Goal: Task Accomplishment & Management: Manage account settings

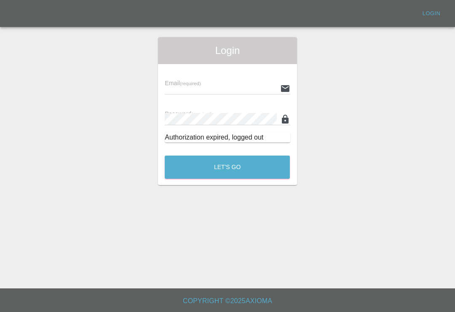
click at [262, 86] on input "text" at bounding box center [221, 88] width 112 height 12
type input "[EMAIL_ADDRESS][DOMAIN_NAME]"
click at [227, 167] on button "Let's Go" at bounding box center [227, 167] width 125 height 23
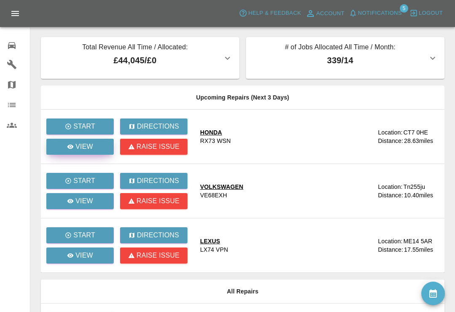
click at [67, 146] on icon at bounding box center [70, 146] width 7 height 7
click at [68, 199] on icon at bounding box center [70, 201] width 7 height 7
click at [70, 255] on icon at bounding box center [70, 255] width 6 height 4
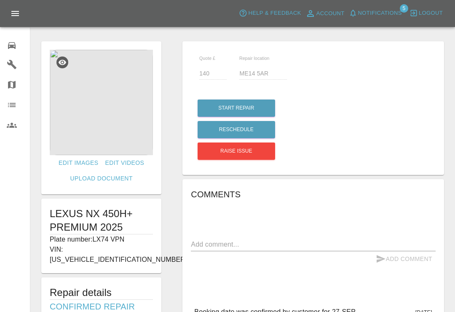
click at [12, 45] on icon at bounding box center [12, 45] width 8 height 7
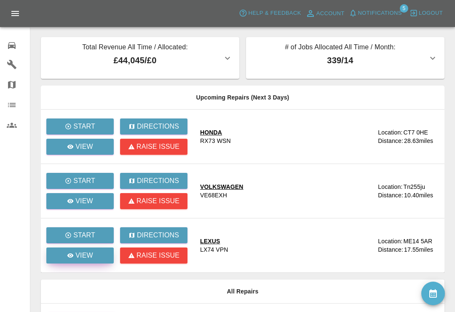
click at [64, 256] on link "View" at bounding box center [79, 255] width 67 height 16
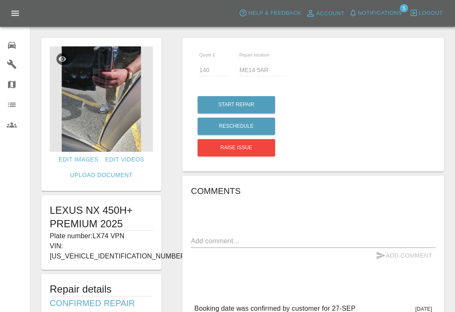
scroll to position [0, 0]
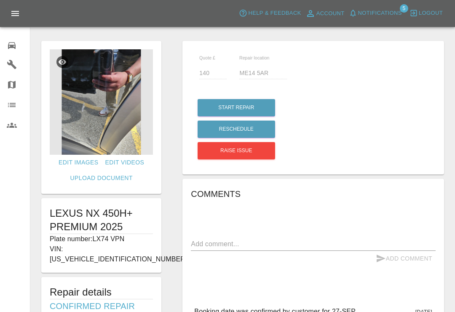
click at [5, 41] on link "0 Repair home" at bounding box center [15, 44] width 30 height 20
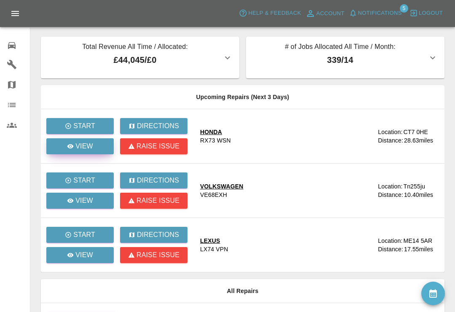
click at [62, 145] on link "View" at bounding box center [79, 146] width 67 height 16
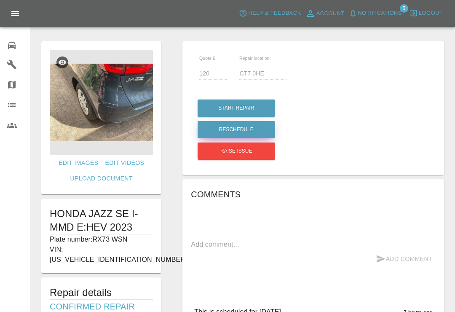
click at [248, 126] on button "Reschedule" at bounding box center [237, 129] width 78 height 17
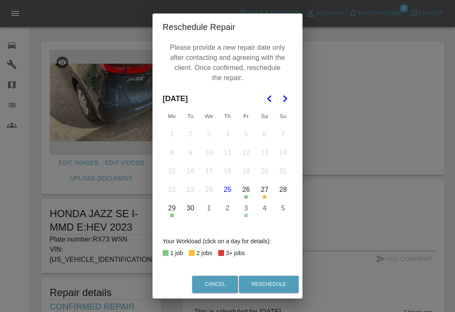
click at [286, 98] on polygon "Go to the Next Month" at bounding box center [285, 98] width 4 height 7
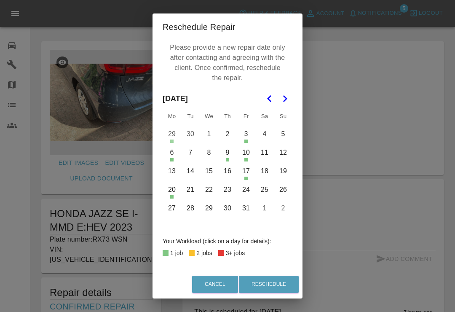
click at [209, 134] on button "1" at bounding box center [209, 134] width 18 height 18
click at [278, 283] on button "Reschedule" at bounding box center [269, 284] width 60 height 17
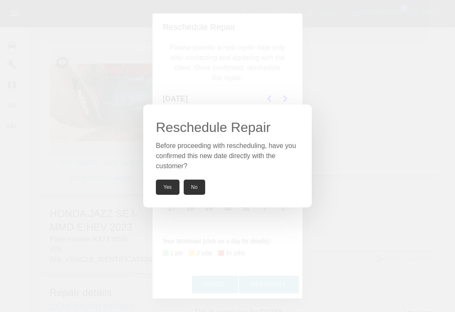
click at [164, 191] on button "Yes" at bounding box center [168, 187] width 24 height 15
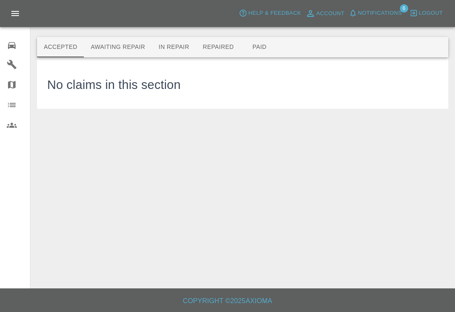
click at [362, 7] on button "Notifications" at bounding box center [375, 13] width 57 height 13
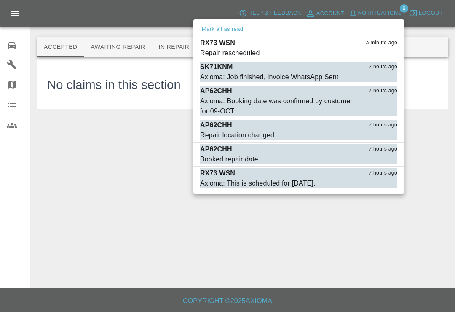
click at [389, 53] on button "Mark as read" at bounding box center [378, 53] width 37 height 10
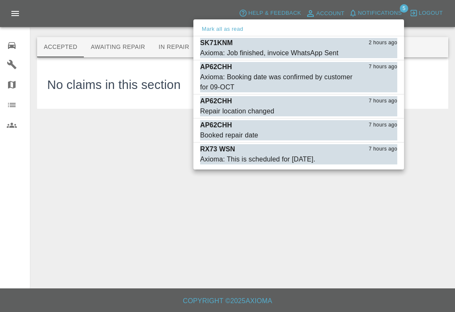
click at [384, 54] on button "Mark as read" at bounding box center [378, 53] width 37 height 10
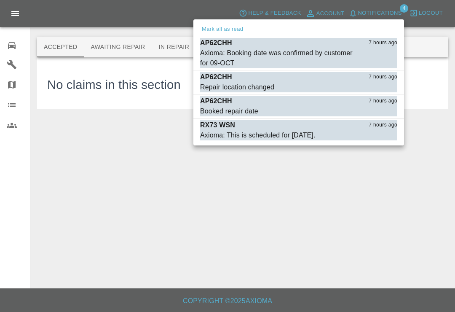
click at [218, 51] on div "Axioma: Booking date was confirmed by customer for 09-OCT" at bounding box center [277, 58] width 155 height 20
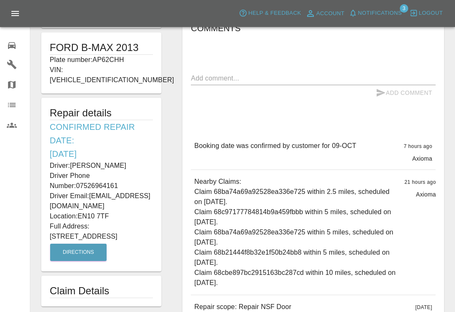
scroll to position [169, 0]
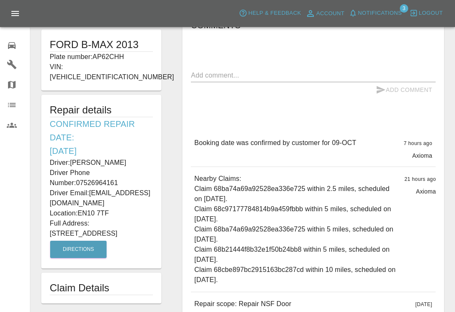
click at [357, 10] on button "Notifications" at bounding box center [375, 13] width 57 height 13
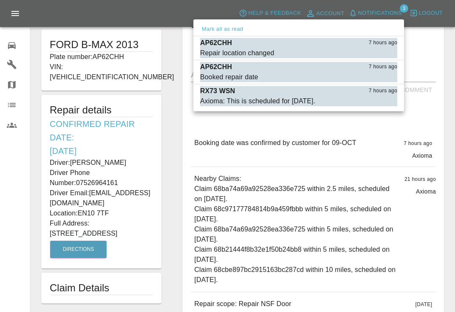
click at [383, 55] on button "Mark as read" at bounding box center [378, 53] width 37 height 10
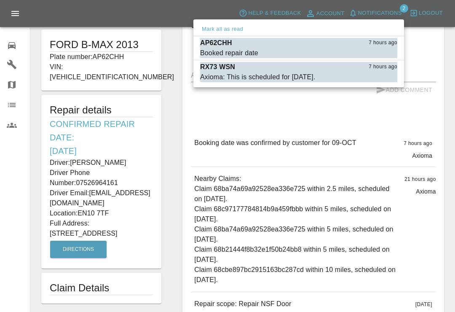
click at [378, 56] on button "Mark as read" at bounding box center [378, 53] width 37 height 10
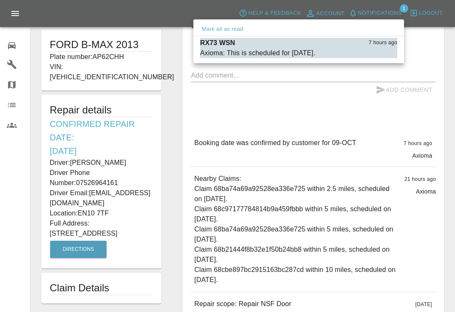
click at [377, 56] on button "Mark as read" at bounding box center [378, 53] width 37 height 10
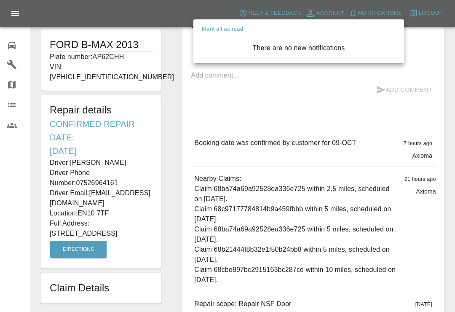
click at [18, 43] on div at bounding box center [227, 156] width 455 height 312
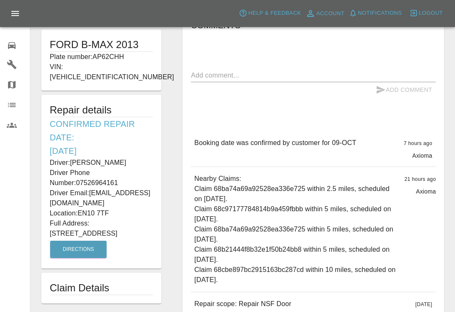
click at [18, 43] on div at bounding box center [227, 156] width 455 height 312
click at [12, 44] on icon at bounding box center [12, 45] width 10 height 10
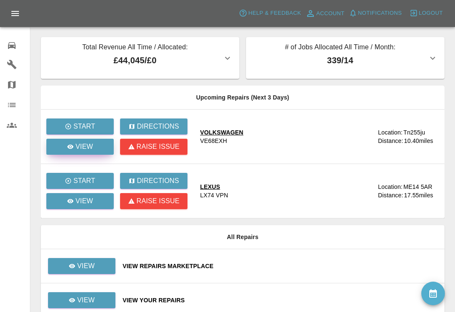
click at [97, 145] on link "View" at bounding box center [79, 147] width 67 height 16
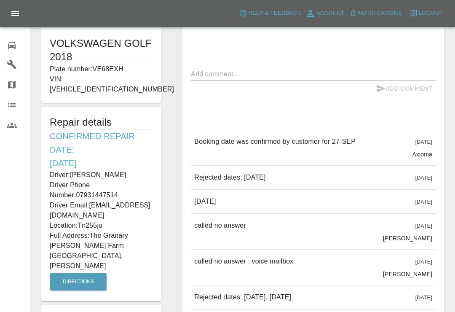
scroll to position [171, 0]
click at [13, 47] on icon at bounding box center [12, 45] width 8 height 7
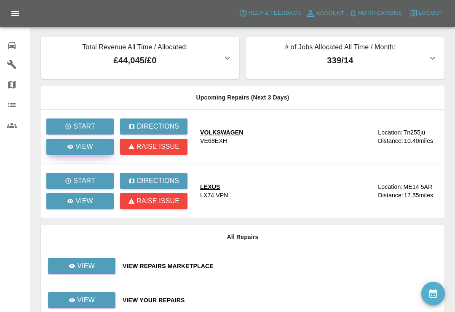
click at [93, 148] on p "View" at bounding box center [84, 147] width 18 height 10
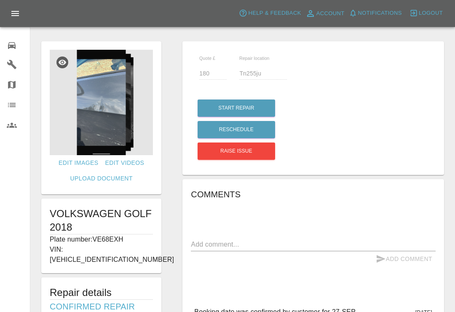
click at [13, 49] on icon at bounding box center [12, 45] width 10 height 10
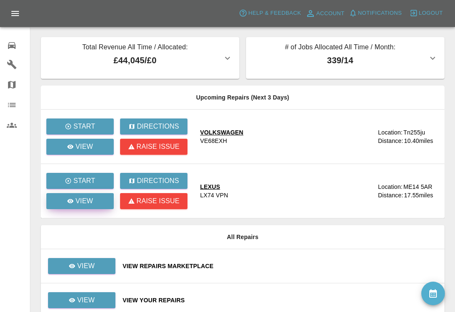
click at [86, 203] on p "View" at bounding box center [84, 201] width 18 height 10
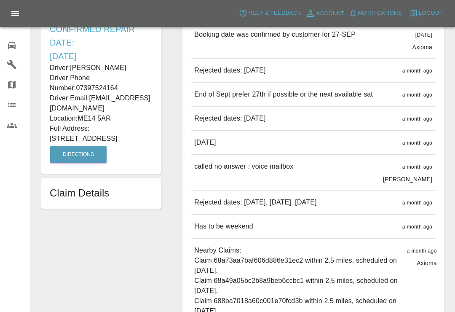
scroll to position [274, 0]
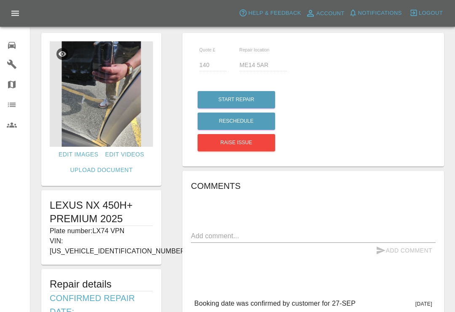
click at [93, 104] on img at bounding box center [101, 94] width 103 height 105
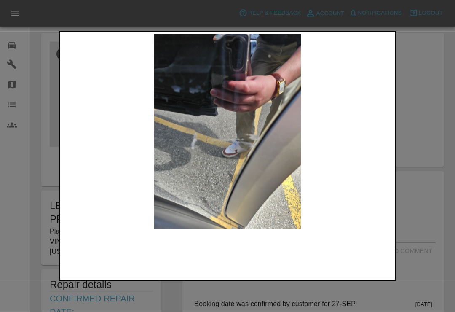
scroll to position [8, 0]
click at [113, 253] on img at bounding box center [102, 253] width 80 height 40
click at [231, 204] on img at bounding box center [228, 132] width 332 height 196
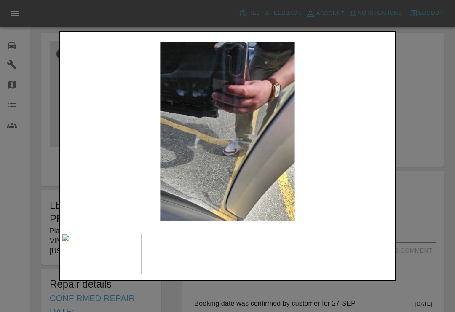
click at [265, 153] on img at bounding box center [227, 132] width 305 height 180
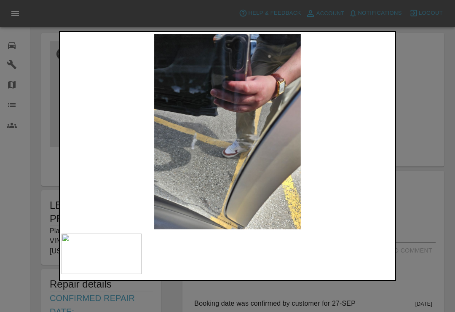
click at [418, 56] on div at bounding box center [227, 156] width 455 height 312
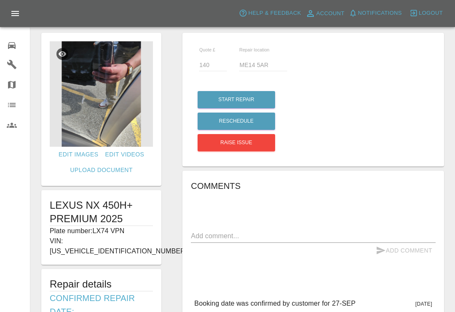
click at [13, 42] on icon at bounding box center [12, 45] width 10 height 10
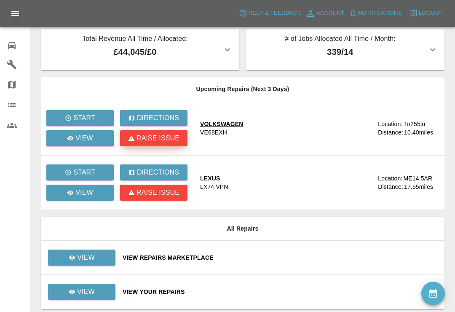
click at [169, 136] on p "Raise issue" at bounding box center [158, 138] width 43 height 10
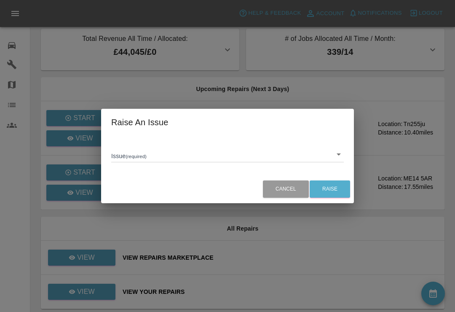
click at [340, 153] on body "Axioma Help & Feedback Account Notifications 0 Logout 0 Repair home Garages Map…" at bounding box center [227, 167] width 455 height 351
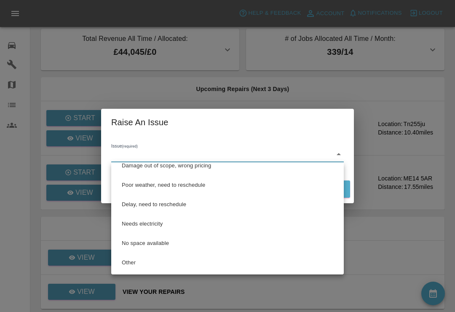
scroll to position [28, 0]
click at [142, 260] on li "Other" at bounding box center [227, 262] width 228 height 19
type input "Other"
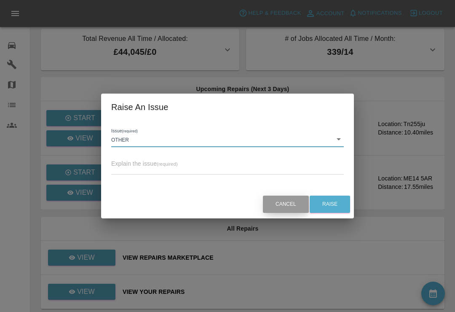
click at [290, 201] on button "Cancel" at bounding box center [286, 204] width 46 height 17
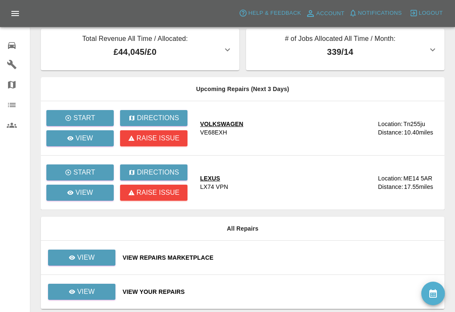
click at [443, 289] on button "availability" at bounding box center [433, 294] width 24 height 24
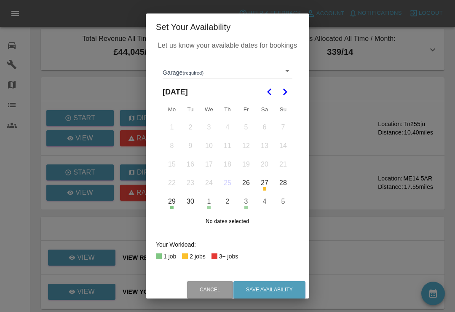
click at [290, 69] on body "Axioma Help & Feedback Account Notifications 0 Logout 0 Repair home Garages Map…" at bounding box center [227, 167] width 455 height 351
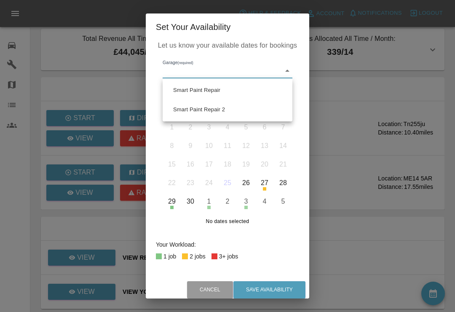
click at [247, 90] on li "Smart Paint Repair" at bounding box center [228, 89] width 126 height 19
type input "679a0979904d91245c525316"
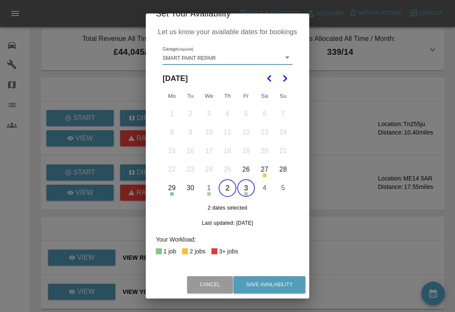
scroll to position [13, 0]
click at [228, 185] on button "2" at bounding box center [228, 189] width 18 height 18
click at [247, 188] on button "3" at bounding box center [246, 189] width 18 height 18
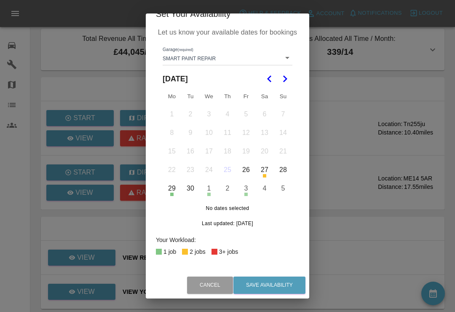
click at [283, 76] on icon "Go to the Next Month" at bounding box center [285, 79] width 10 height 10
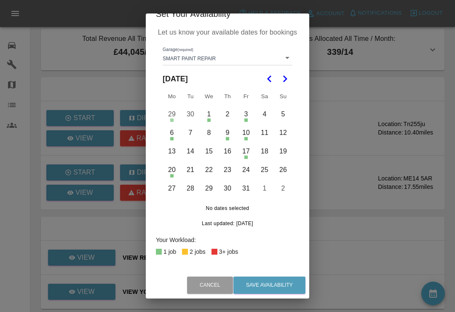
click at [228, 120] on button "2" at bounding box center [228, 114] width 18 height 18
click at [225, 113] on button "2" at bounding box center [228, 114] width 18 height 18
click at [193, 131] on button "7" at bounding box center [191, 133] width 18 height 18
click at [210, 133] on button "8" at bounding box center [209, 133] width 18 height 18
click at [211, 152] on button "15" at bounding box center [209, 151] width 18 height 18
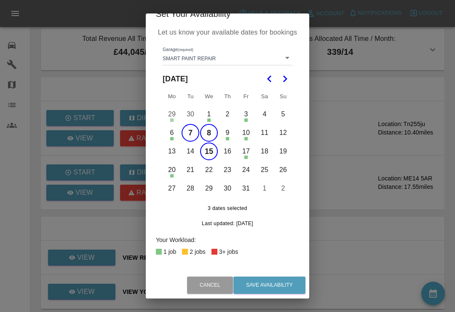
click at [222, 145] on button "16" at bounding box center [228, 151] width 18 height 18
click at [211, 168] on button "22" at bounding box center [209, 170] width 18 height 18
click at [229, 169] on button "23" at bounding box center [228, 170] width 18 height 18
click at [246, 164] on button "24" at bounding box center [246, 170] width 18 height 18
click at [176, 190] on button "27" at bounding box center [172, 189] width 18 height 18
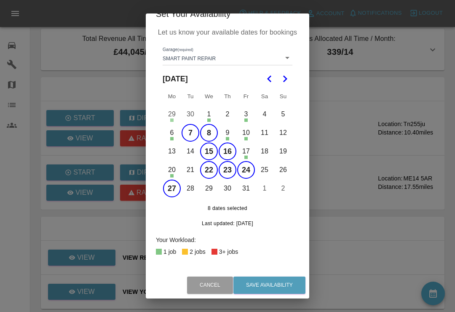
click at [212, 185] on button "29" at bounding box center [209, 189] width 18 height 18
click at [286, 284] on button "Save Availability" at bounding box center [269, 284] width 72 height 17
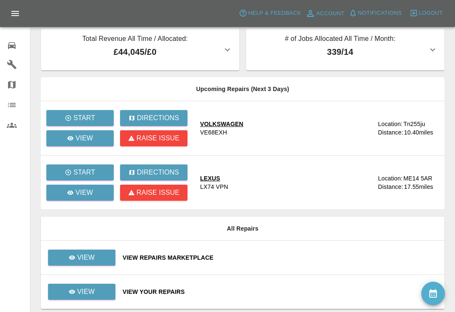
scroll to position [0, 0]
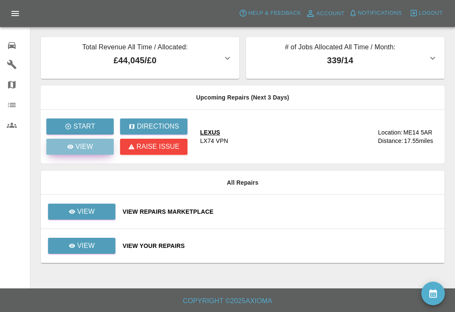
click at [94, 147] on link "View" at bounding box center [79, 147] width 67 height 16
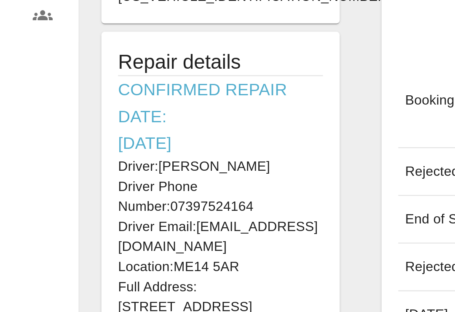
scroll to position [154, 0]
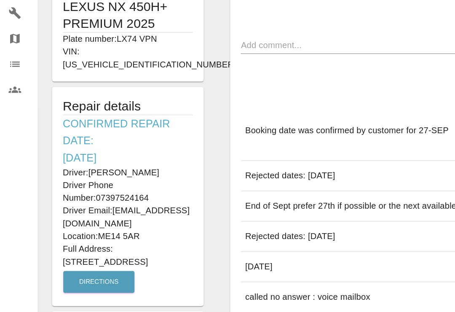
click at [105, 196] on p "Driver Phone Number: 07397524164" at bounding box center [101, 206] width 103 height 20
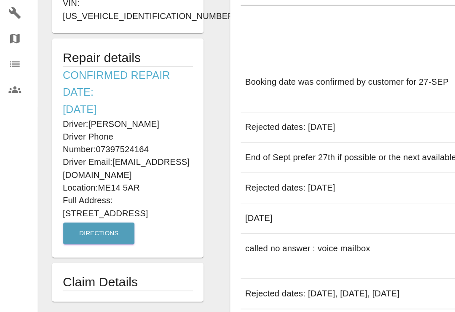
scroll to position [194, 0]
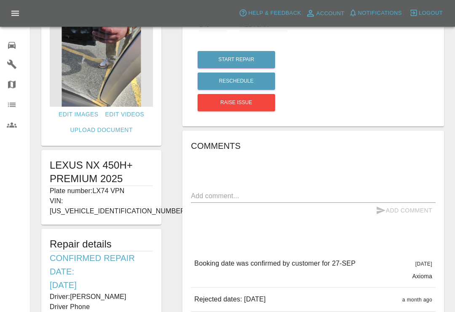
scroll to position [48, 0]
click at [13, 47] on icon at bounding box center [12, 45] width 8 height 7
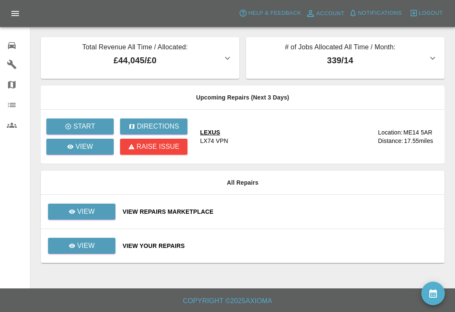
click at [296, 209] on div "View Repairs Marketplace" at bounding box center [280, 211] width 315 height 8
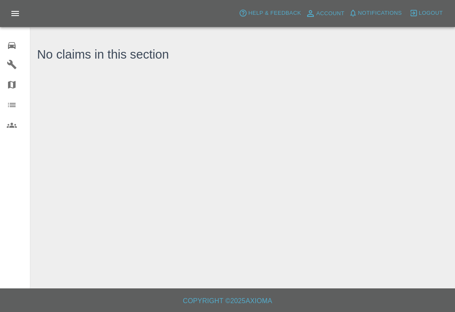
click at [13, 50] on icon at bounding box center [12, 45] width 10 height 10
